Goal: Entertainment & Leisure: Consume media (video, audio)

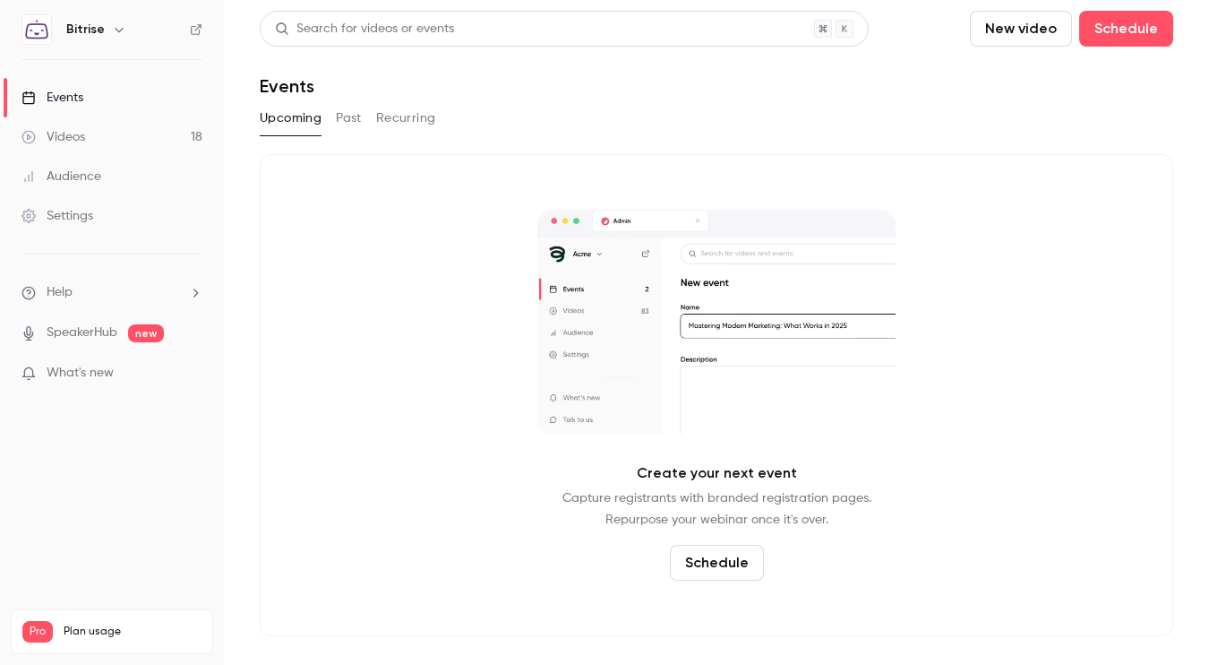
click at [112, 136] on link "Videos 18" at bounding box center [112, 136] width 224 height 39
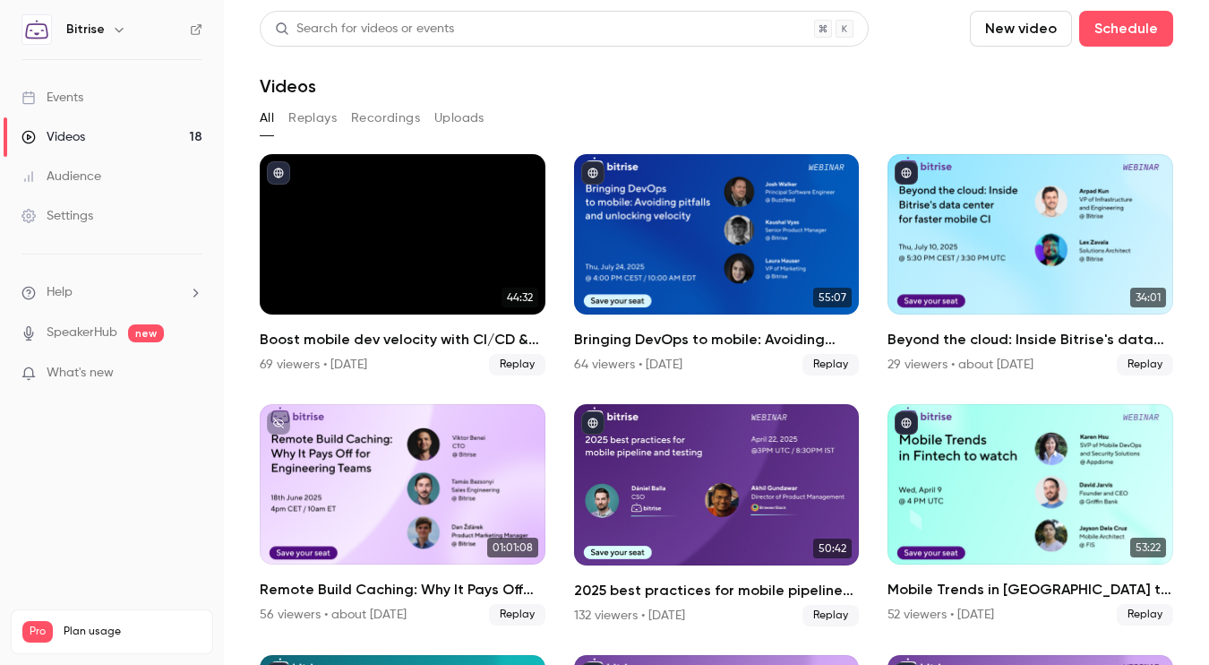
scroll to position [983, 0]
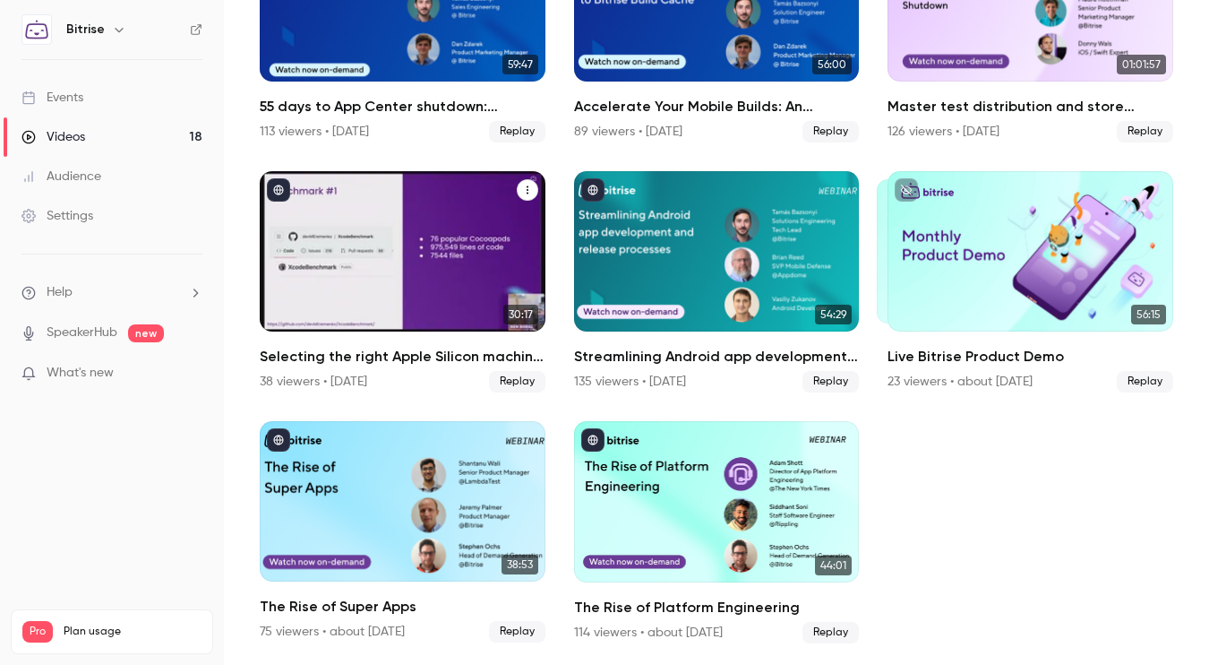
click at [416, 271] on div "Selecting the right Apple Silicon machine type for efficient iOS CI" at bounding box center [403, 251] width 286 height 160
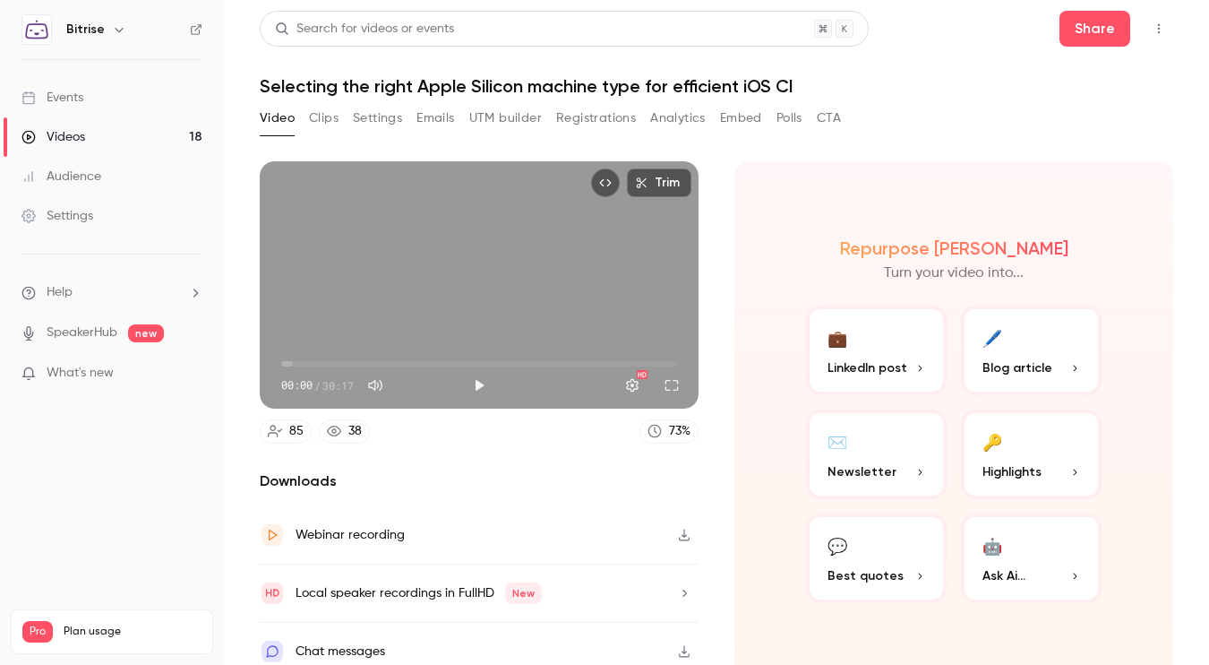
scroll to position [15, 0]
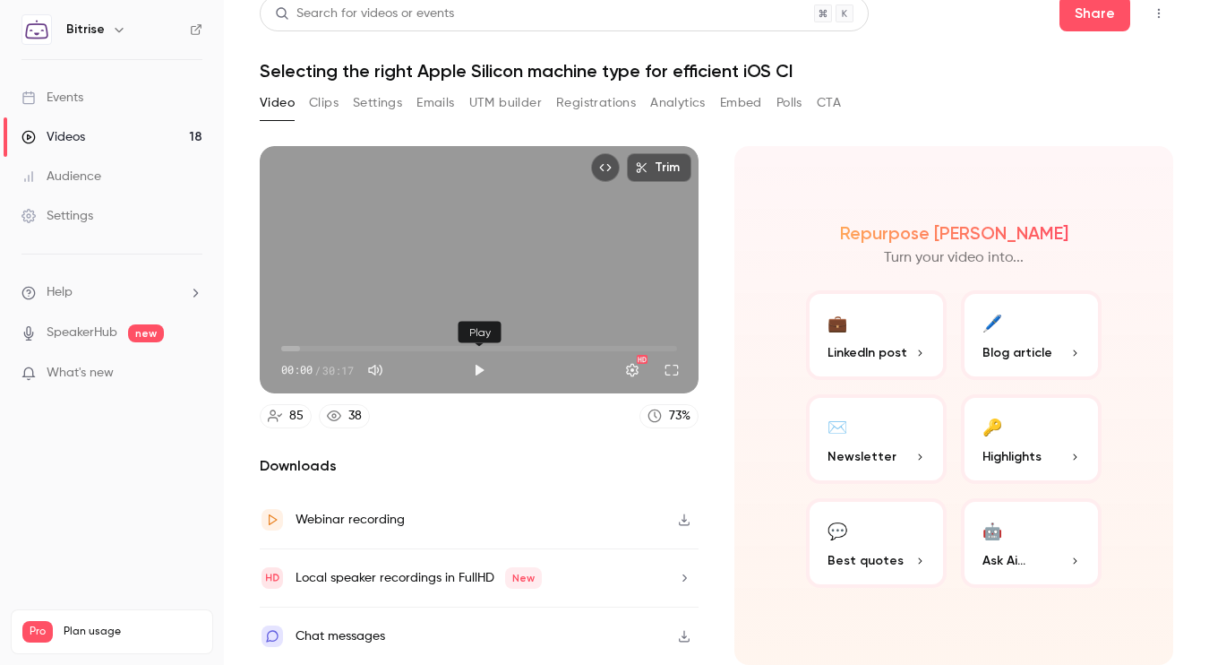
click at [470, 361] on button "Play" at bounding box center [479, 370] width 36 height 36
click at [476, 374] on button "Pause" at bounding box center [479, 370] width 36 height 36
type input "**********"
click at [684, 520] on icon "button" at bounding box center [684, 519] width 11 height 12
